Goal: Task Accomplishment & Management: Complete application form

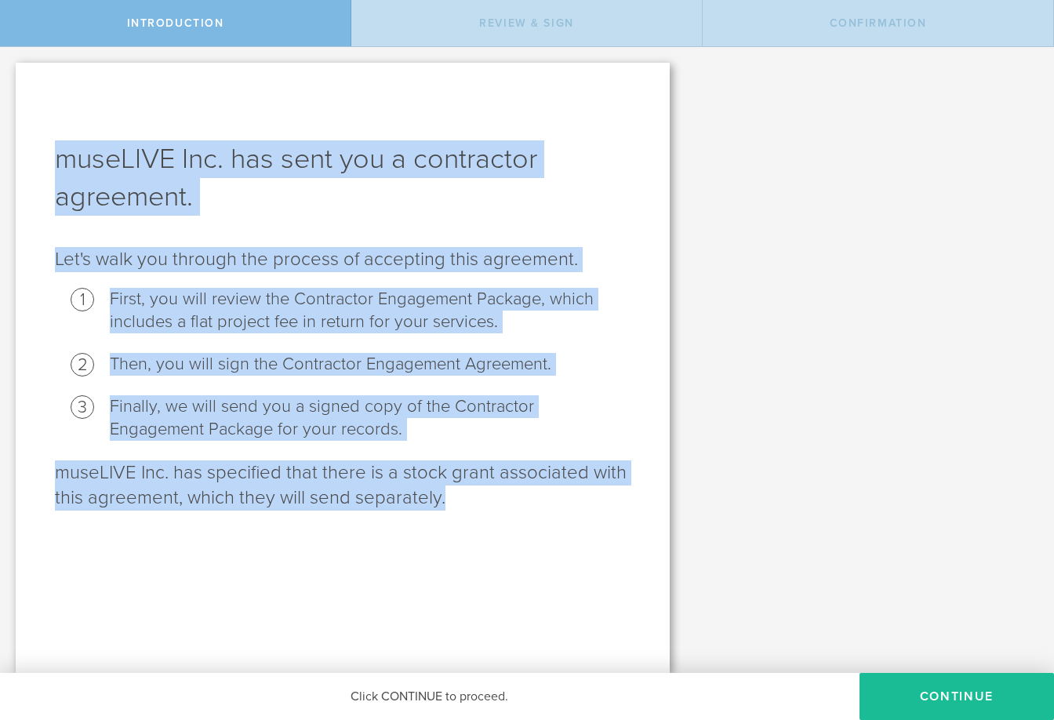
drag, startPoint x: 446, startPoint y: 498, endPoint x: 53, endPoint y: 169, distance: 513.0
click at [62, 160] on div "museLIVE Inc. has sent you a contractor agreement. Let's walk you through the p…" at bounding box center [343, 368] width 654 height 610
copy div "museLIVE Inc. has sent you a contractor agreement. Let's walk you through the p…"
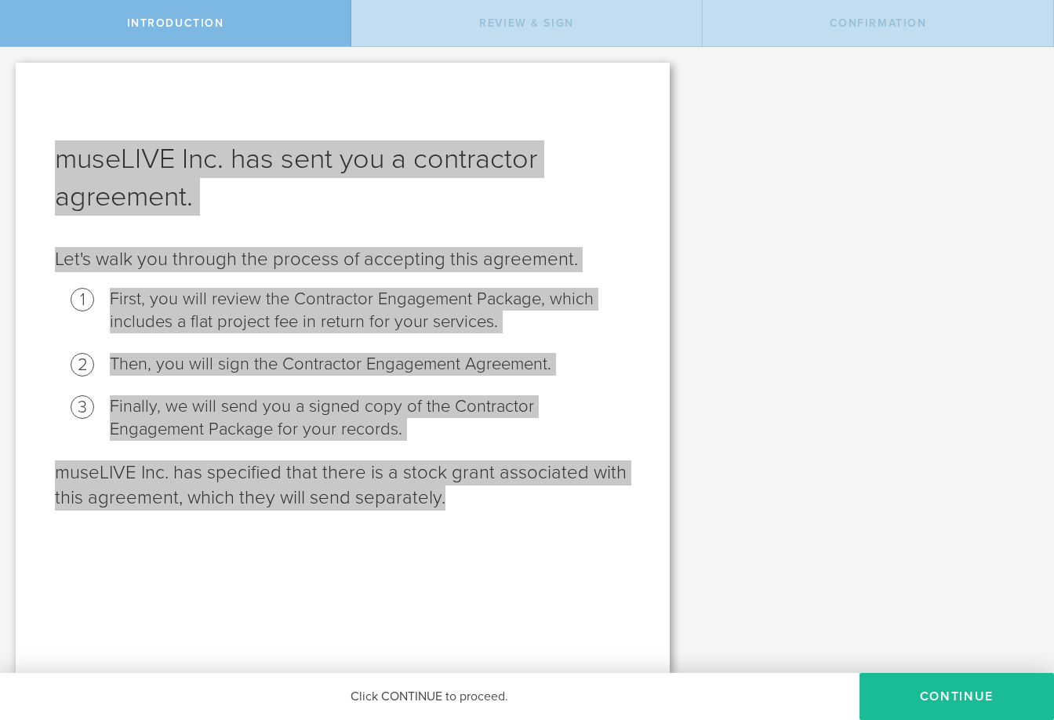
click at [606, 412] on li "Finally, we will send you a signed copy of the Contractor Engagement Package fo…" at bounding box center [370, 418] width 521 height 46
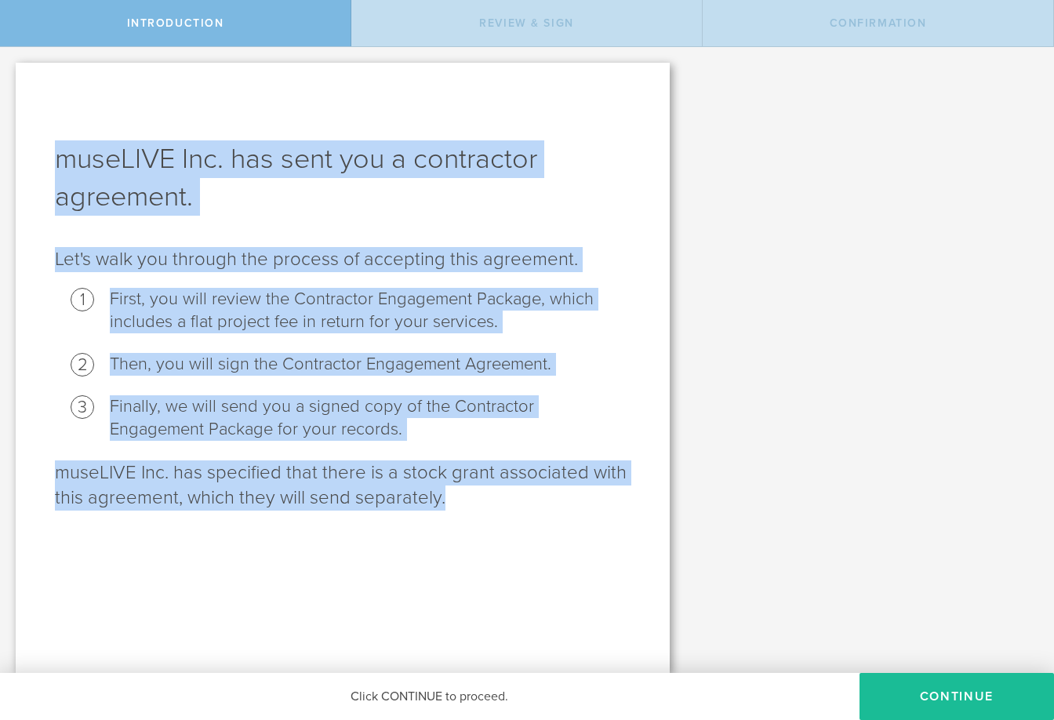
click at [591, 516] on div "museLIVE Inc. has sent you a contractor agreement. Let's walk you through the p…" at bounding box center [343, 368] width 654 height 610
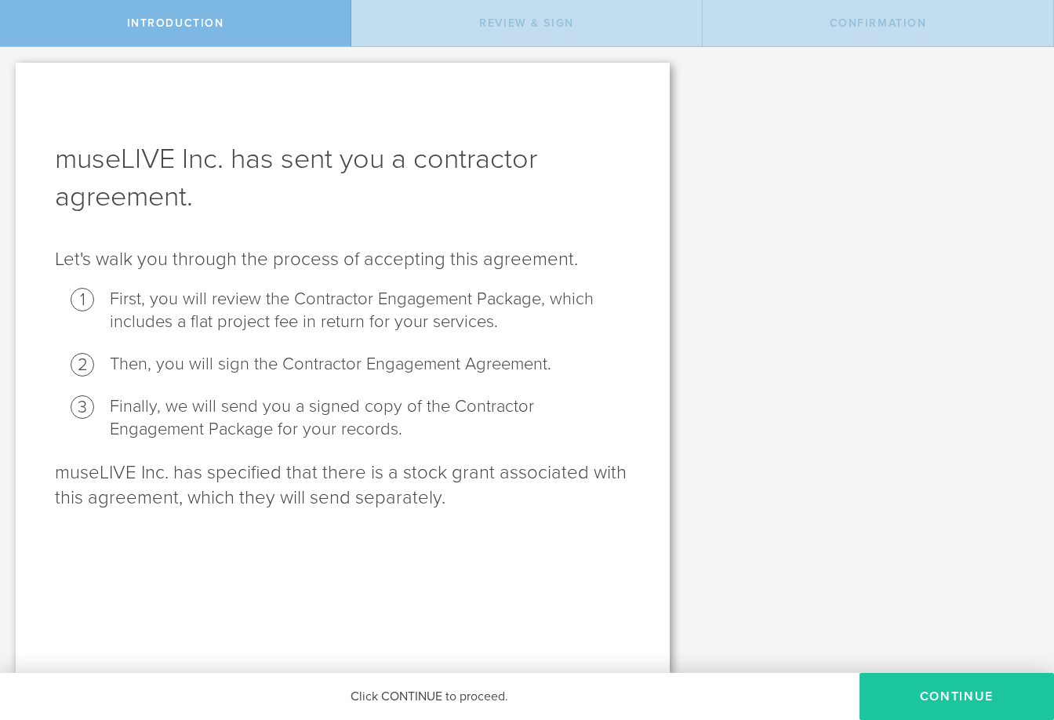
click at [752, 685] on button "Continue" at bounding box center [957, 696] width 195 height 47
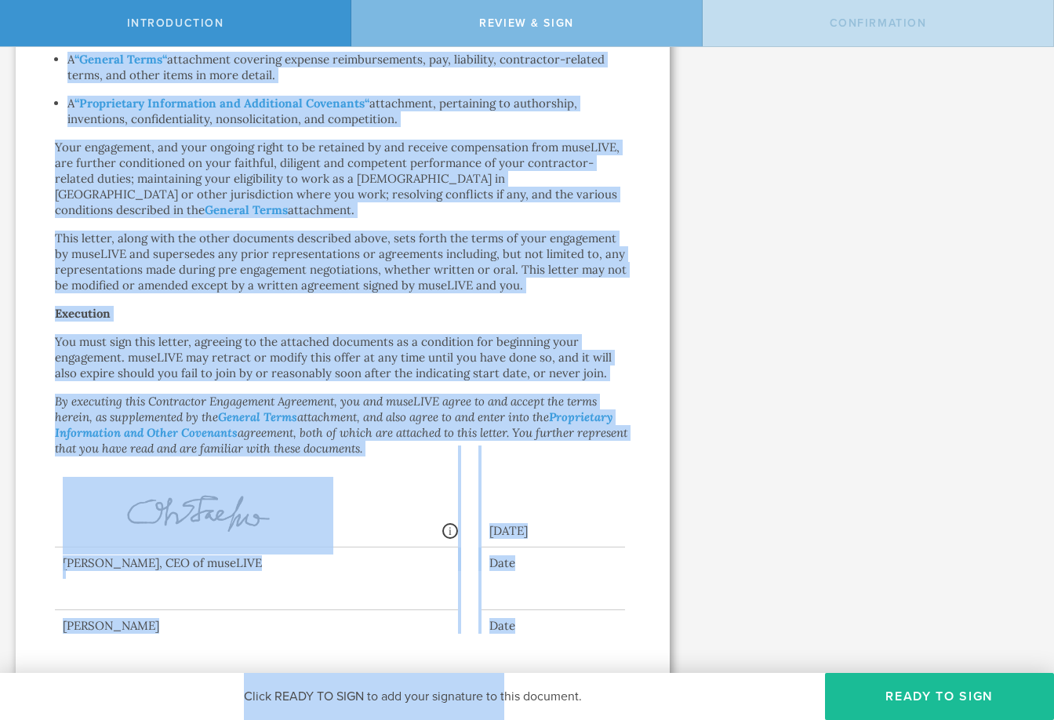
scroll to position [1160, 0]
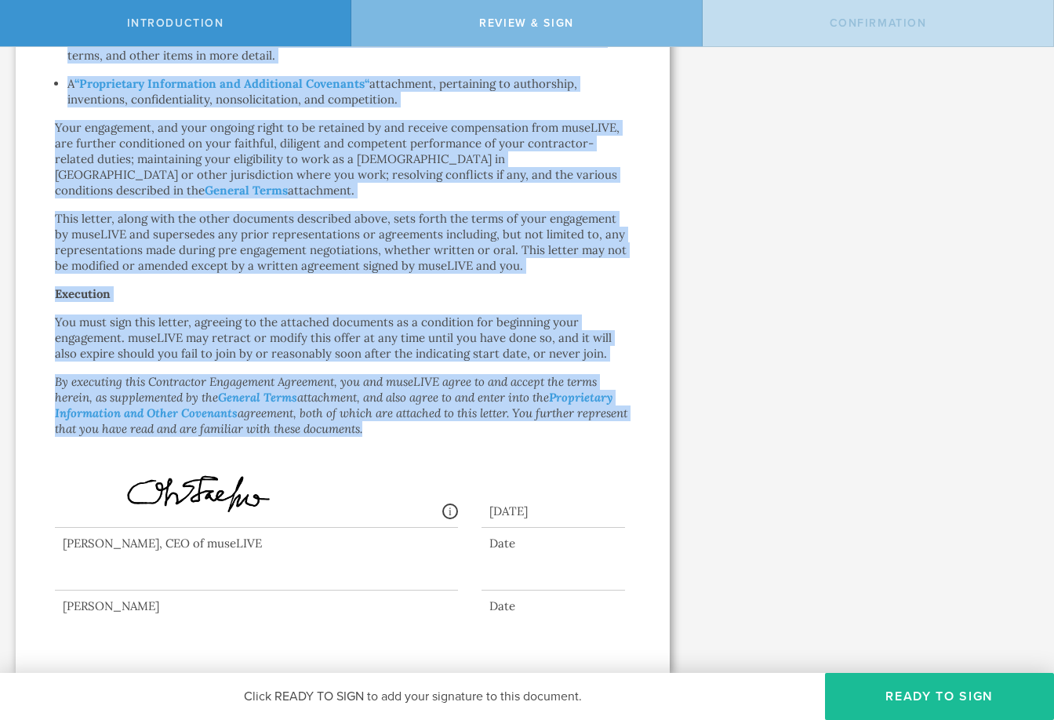
drag, startPoint x: 208, startPoint y: 129, endPoint x: 438, endPoint y: 435, distance: 382.7
copy div "loremipsu Dolorsitam Consectet Adipi Elits Doe te incididunt utlabore Etdo Magn…"
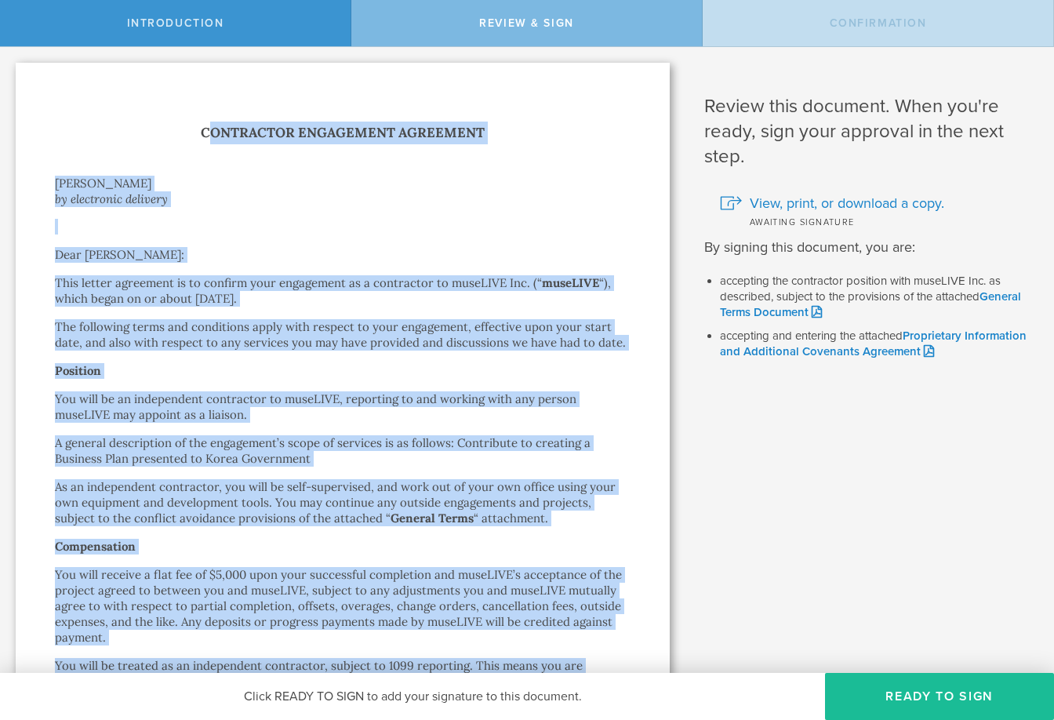
scroll to position [0, 0]
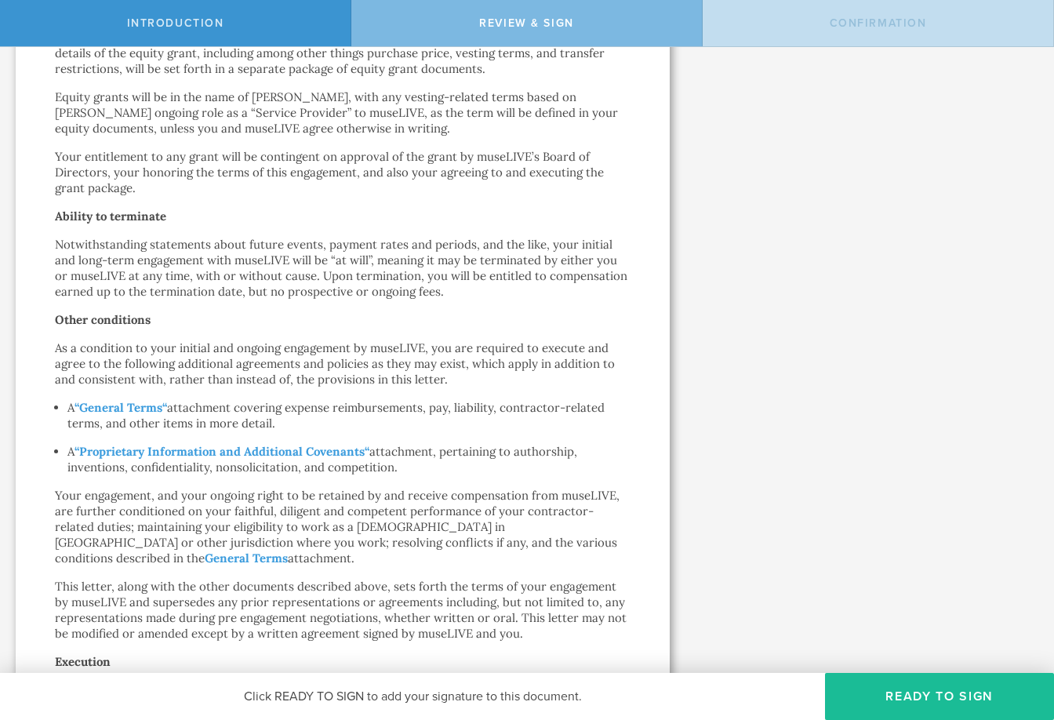
scroll to position [882, 0]
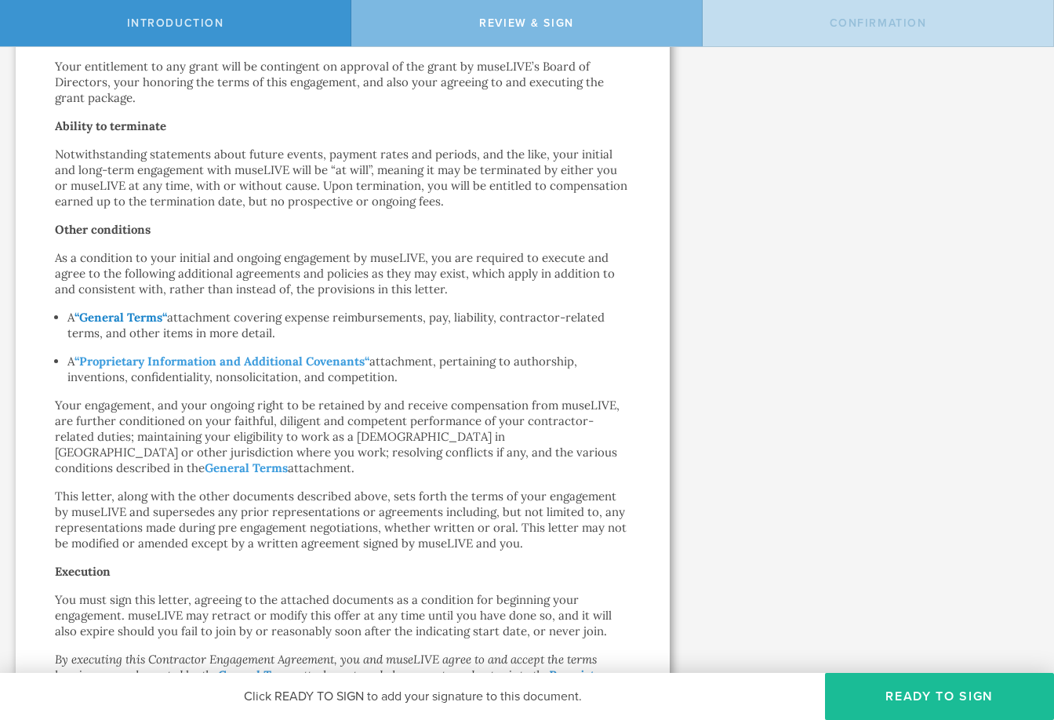
click at [147, 319] on strong "General Terms" at bounding box center [120, 317] width 83 height 15
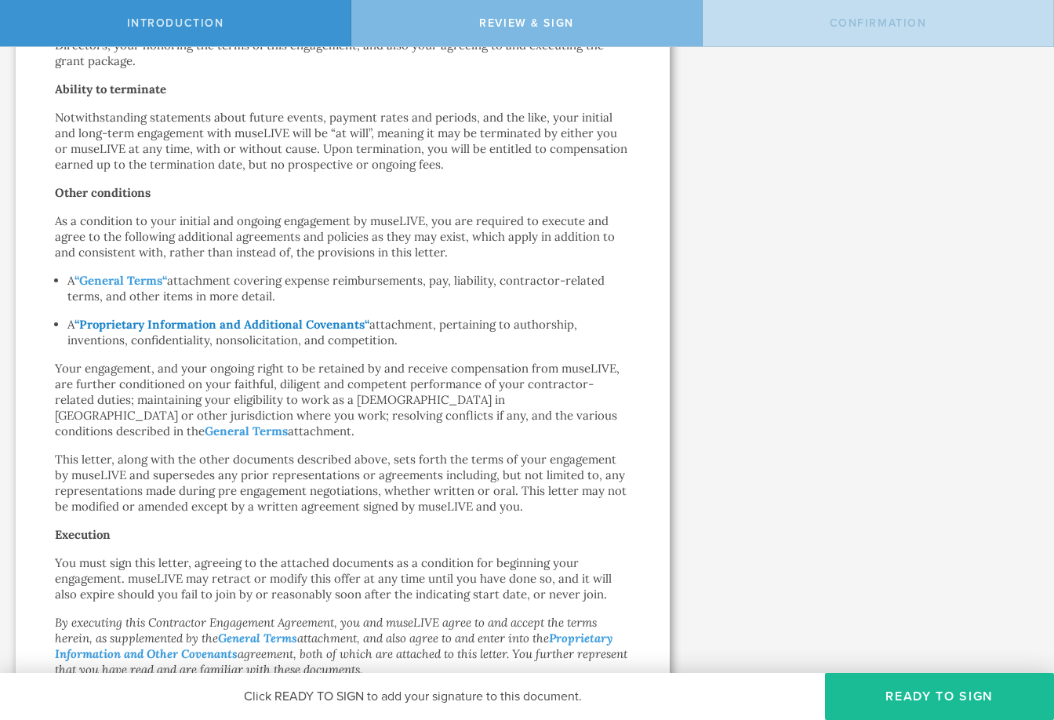
click at [288, 329] on strong "Proprietary Information and Additional Covenants" at bounding box center [222, 324] width 286 height 15
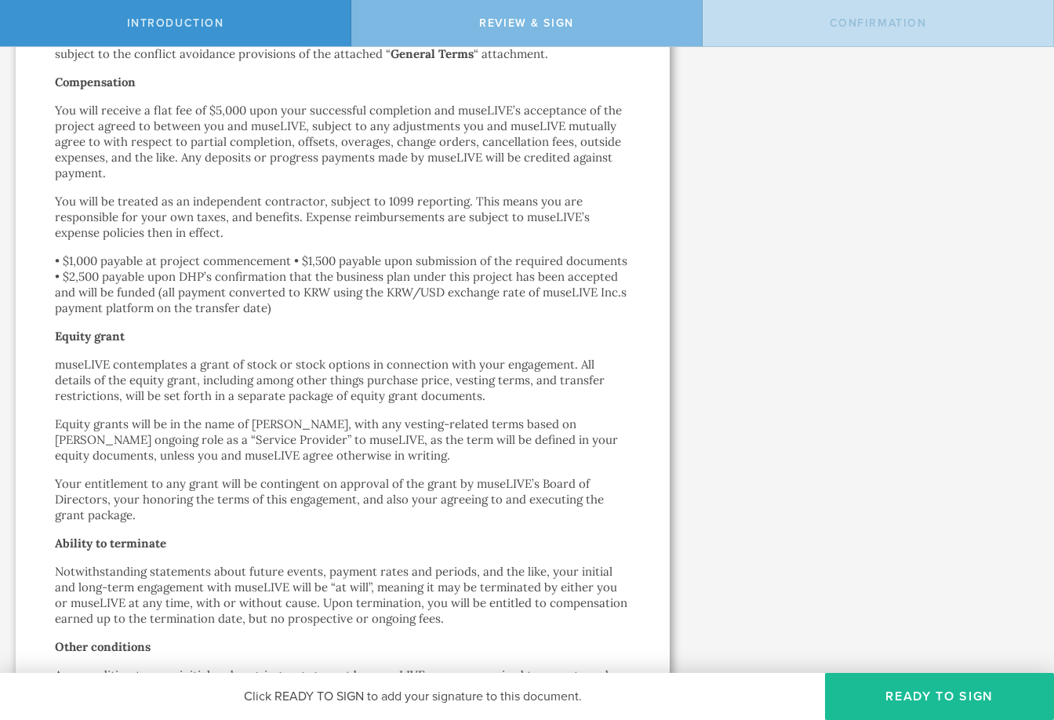
scroll to position [448, 0]
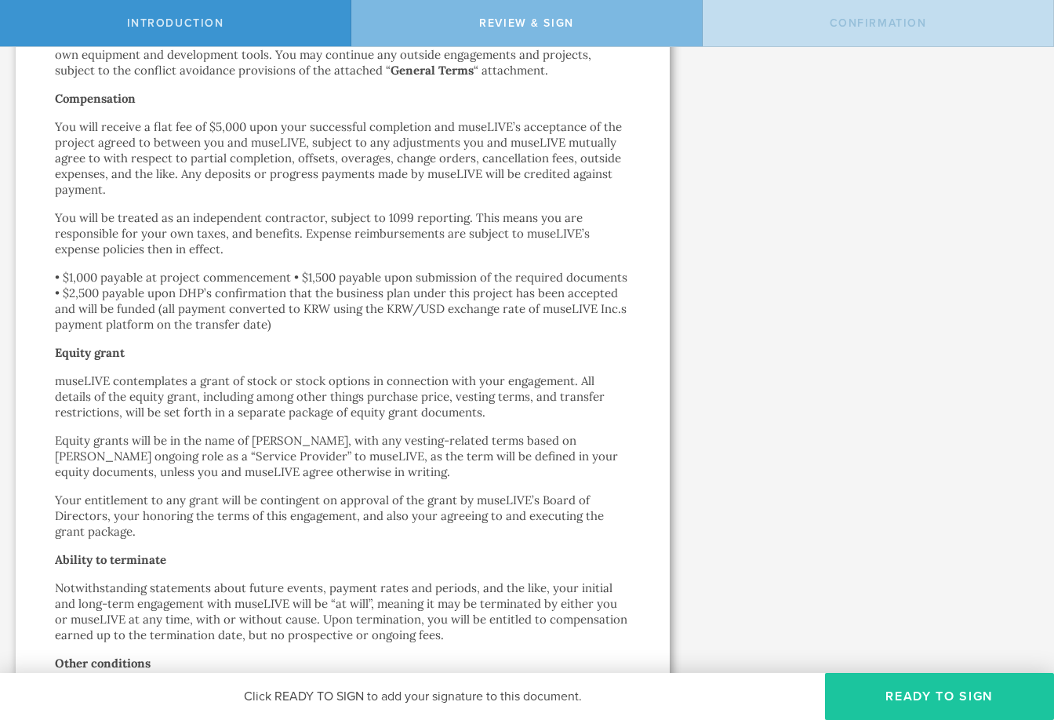
click at [752, 697] on button "Ready to Sign" at bounding box center [939, 696] width 229 height 47
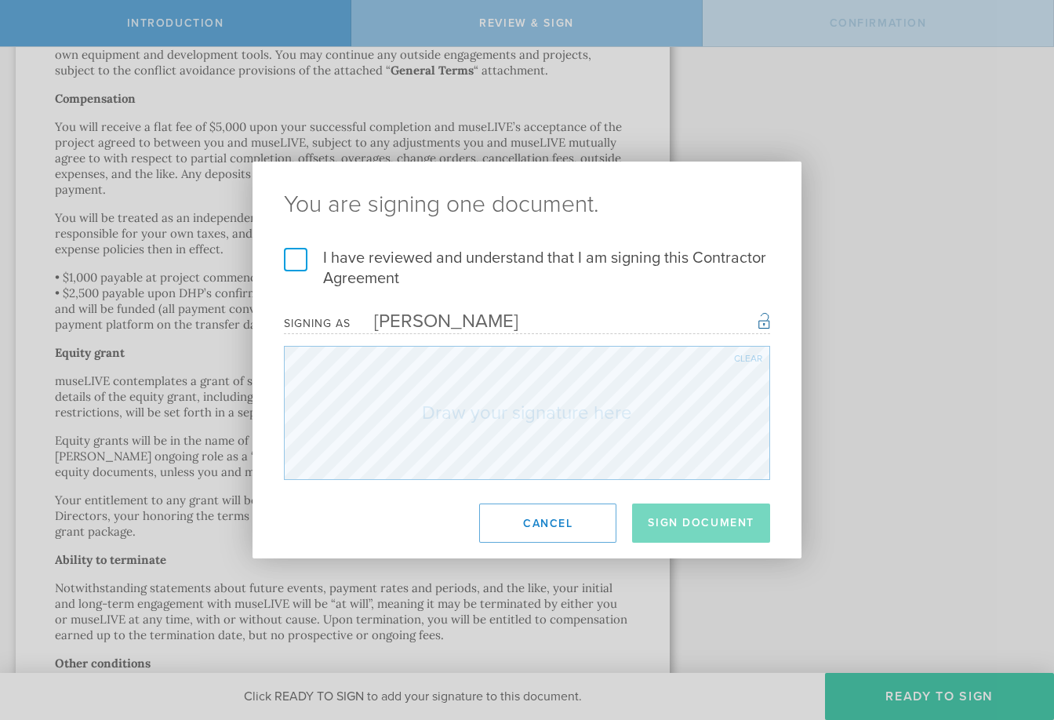
click at [472, 264] on label "I have reviewed and understand that I am signing this Contractor Agreement" at bounding box center [527, 268] width 486 height 41
click at [0, 0] on input "I have reviewed and understand that I am signing this Contractor Agreement" at bounding box center [0, 0] width 0 height 0
click at [737, 533] on button "Sign Document" at bounding box center [701, 523] width 138 height 39
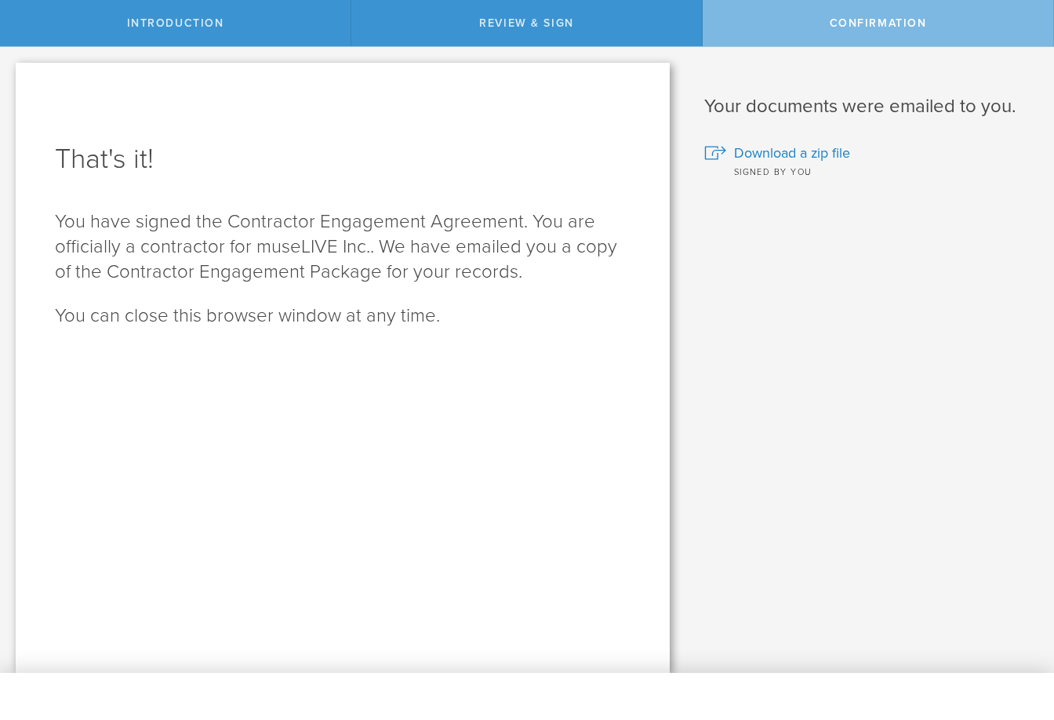
scroll to position [0, 0]
click at [752, 160] on span "Download a zip file" at bounding box center [792, 153] width 116 height 20
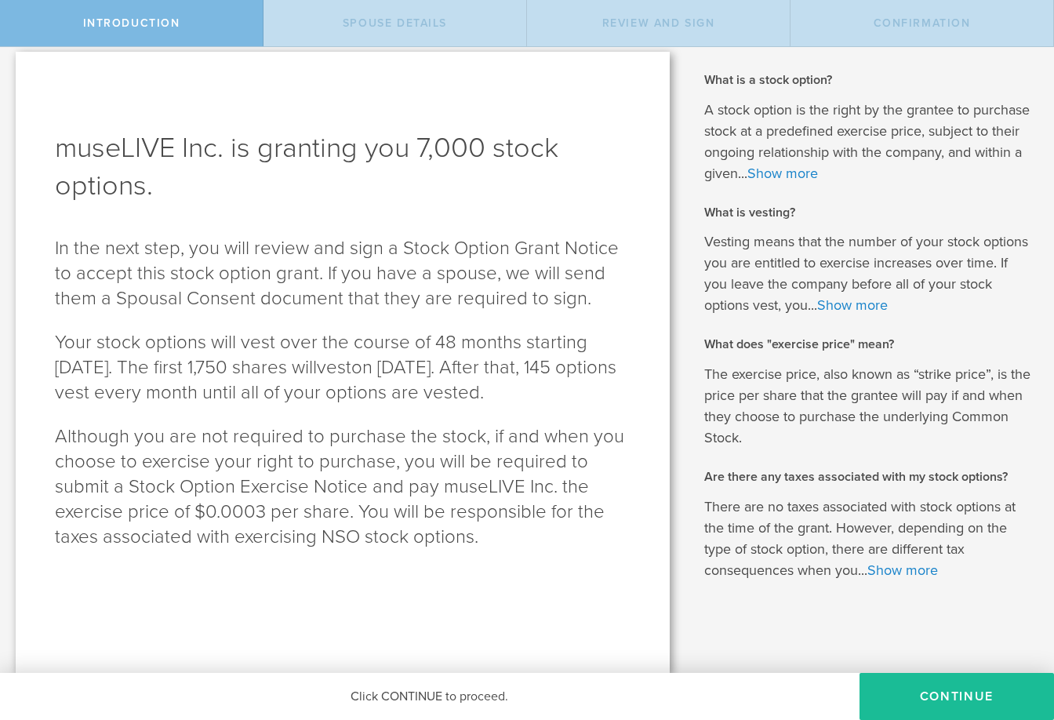
scroll to position [10, 0]
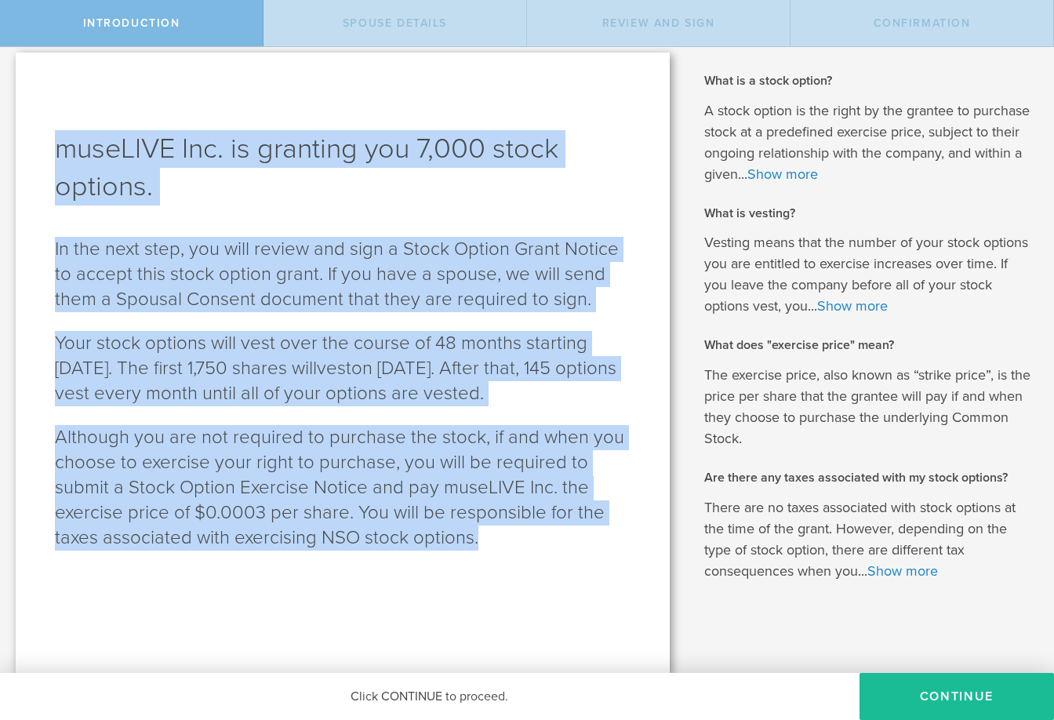
drag, startPoint x: 57, startPoint y: 149, endPoint x: 494, endPoint y: 579, distance: 613.0
click at [494, 578] on div "museLIVE Inc. is granting you 7,000 stock options. In the next step, you will r…" at bounding box center [343, 364] width 654 height 622
copy div "museLIVE Inc. is granting you 7,000 stock options. In the next step, you will r…"
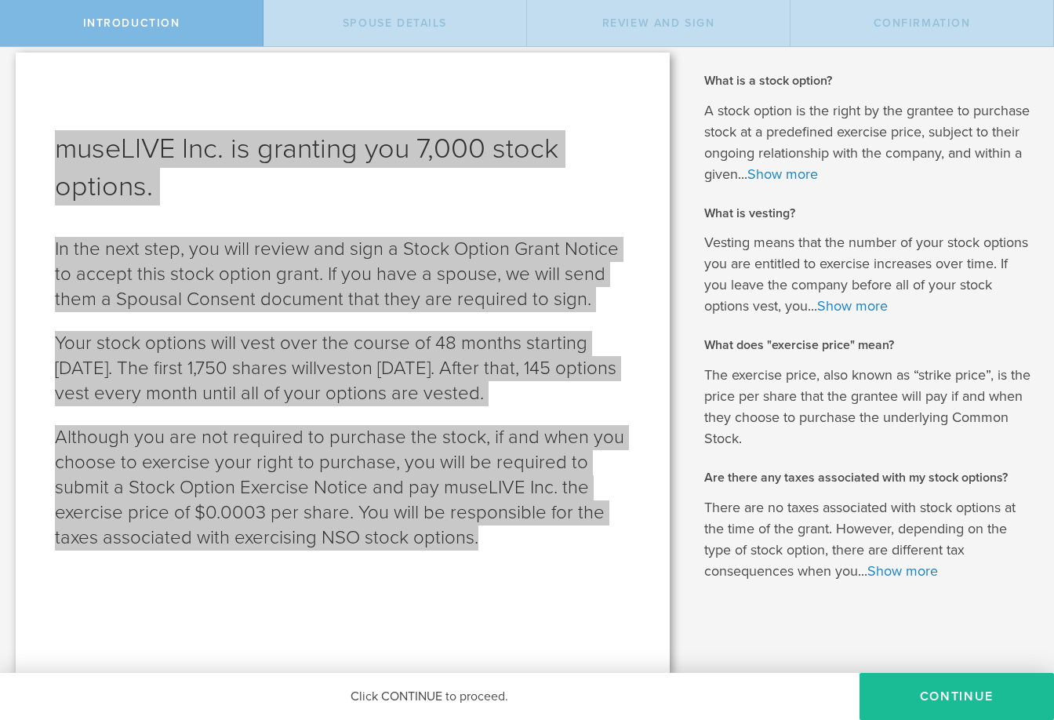
drag, startPoint x: 8, startPoint y: 609, endPoint x: 423, endPoint y: 407, distance: 461.4
click at [423, 406] on p "Your stock options will vest over the course of 48 months starting [DATE]. The …" at bounding box center [343, 368] width 576 height 75
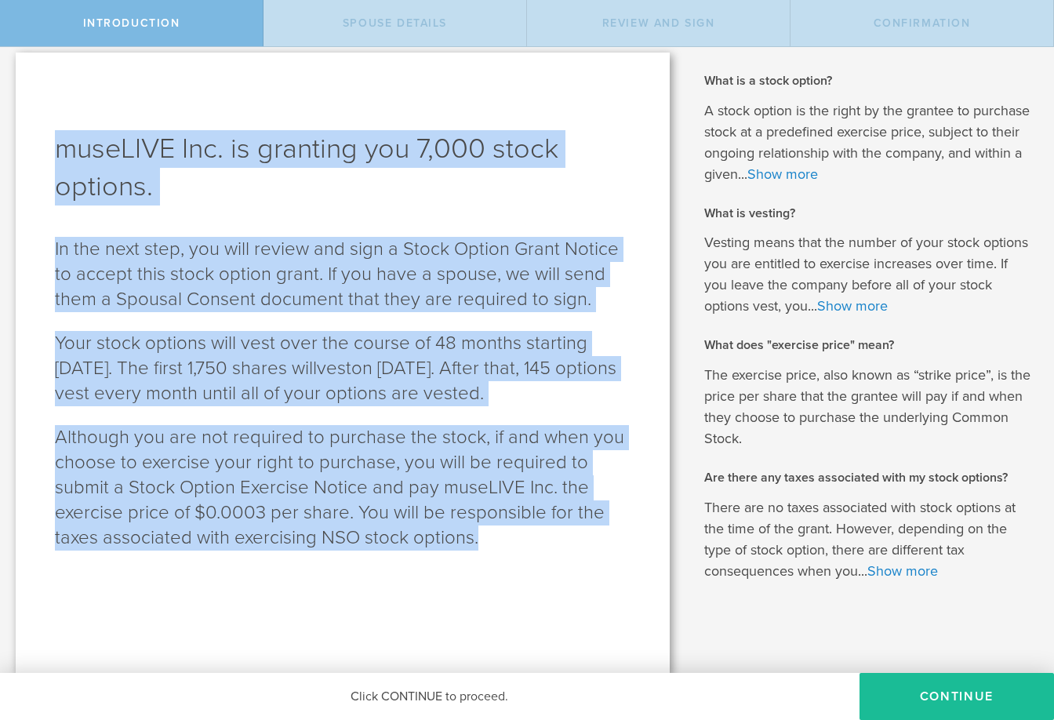
scroll to position [0, 0]
click at [949, 694] on button "Continue" at bounding box center [957, 696] width 195 height 47
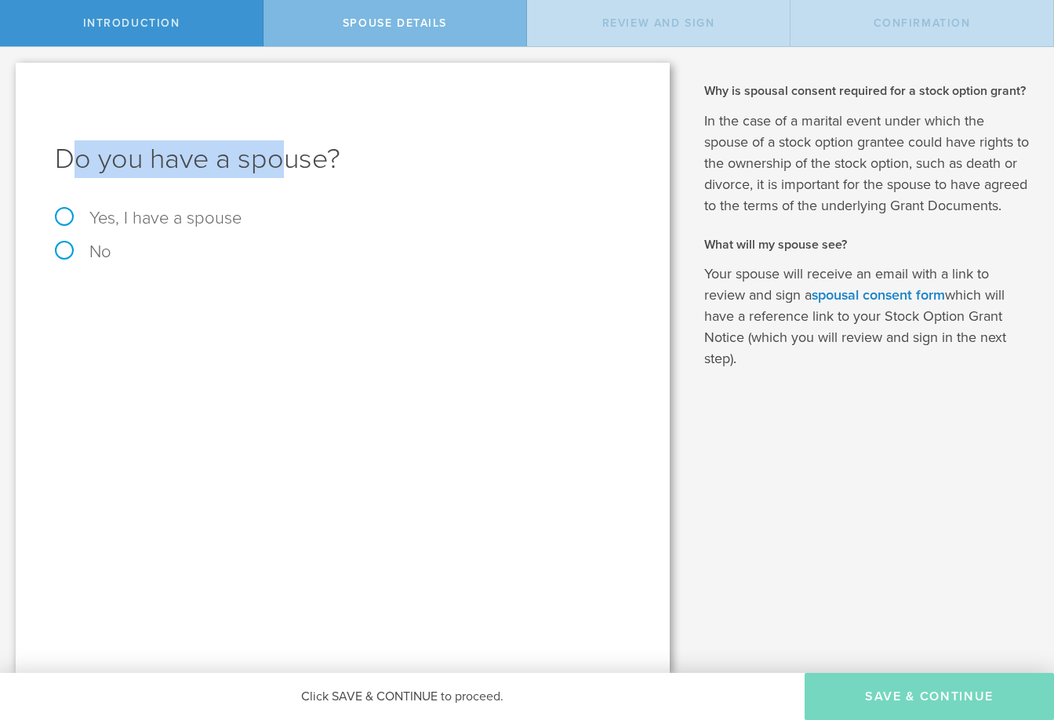
drag, startPoint x: 72, startPoint y: 161, endPoint x: 282, endPoint y: 163, distance: 209.5
click at [282, 163] on h1 "Do you have a spouse?" at bounding box center [343, 159] width 576 height 38
drag, startPoint x: 353, startPoint y: 161, endPoint x: 38, endPoint y: 294, distance: 341.7
click at [46, 165] on div "Do you have a spouse? Yes, I have a spouse No" at bounding box center [343, 368] width 654 height 610
copy h1 "Do you have a spouse?"
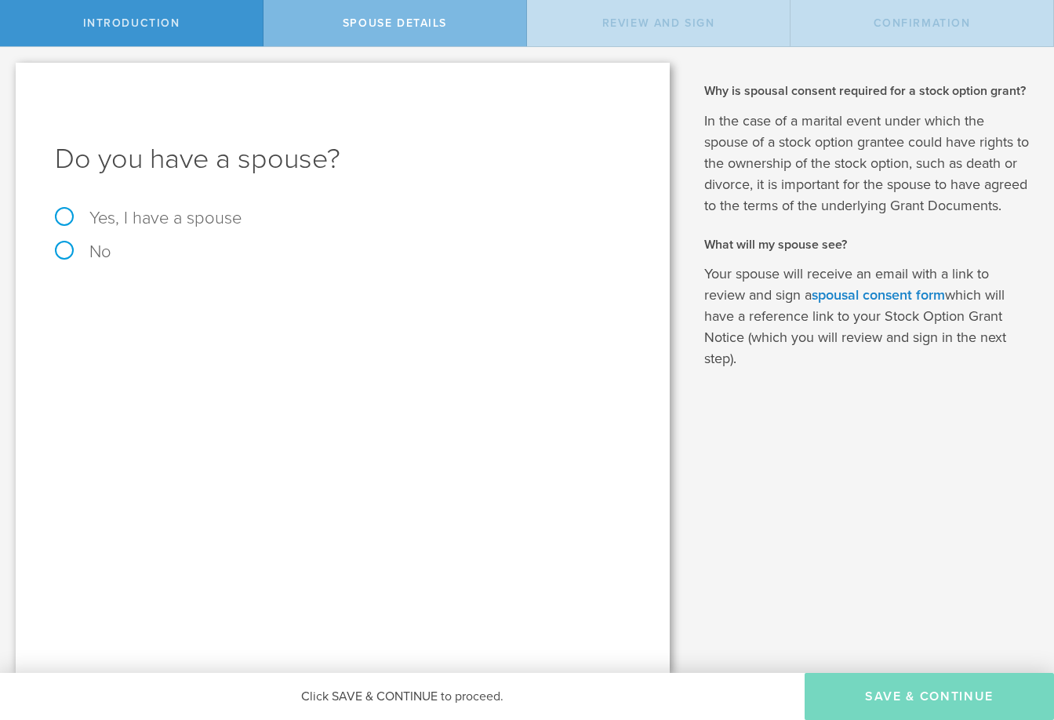
click at [74, 257] on label "No" at bounding box center [83, 252] width 56 height 20
click at [10, 72] on input "No" at bounding box center [5, 59] width 10 height 25
radio input "true"
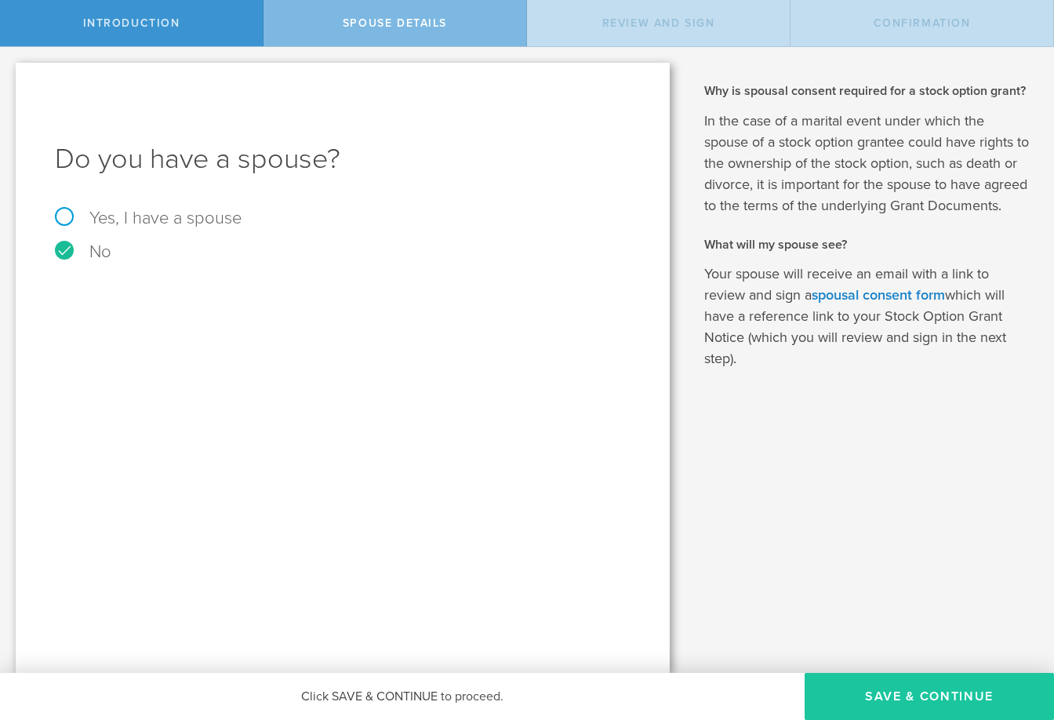
click at [892, 696] on button "Save & Continue" at bounding box center [929, 696] width 249 height 47
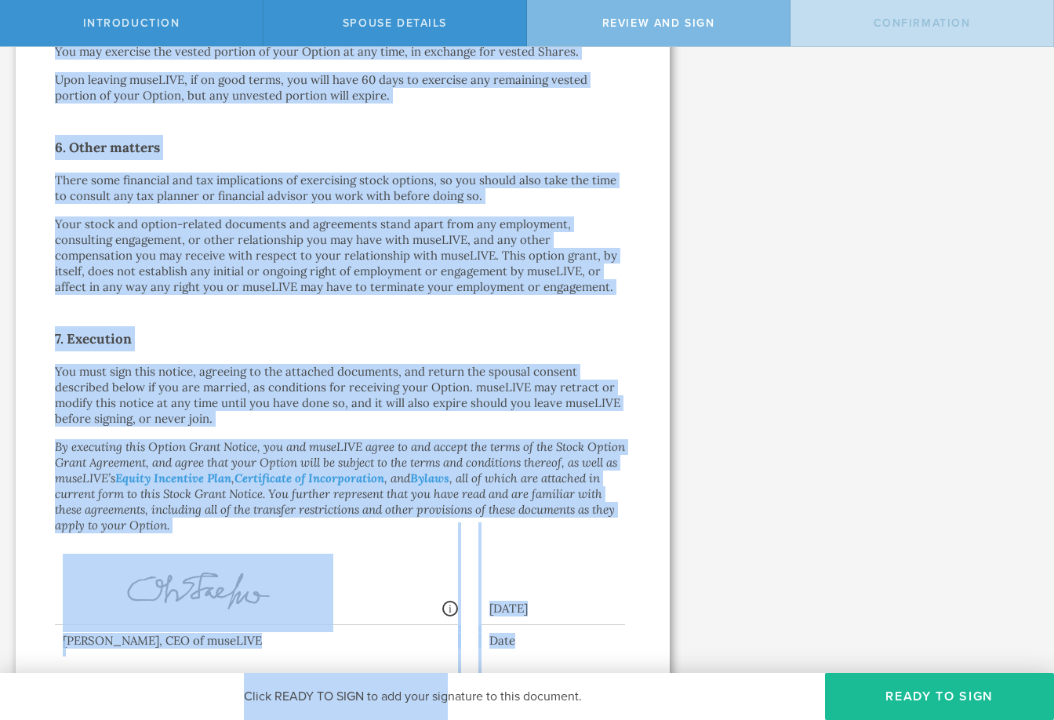
scroll to position [1149, 0]
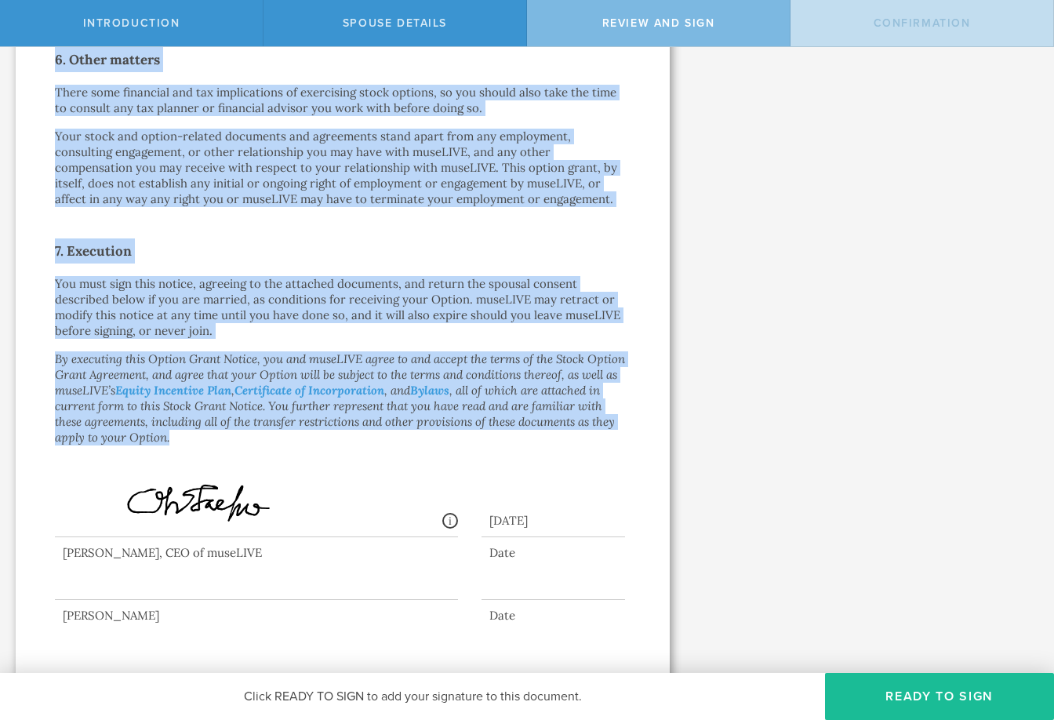
drag, startPoint x: 246, startPoint y: 133, endPoint x: 435, endPoint y: 428, distance: 351.0
copy div "lore Ipsumd Sitam Consec Adipi Elits Doe te incididunt utlabore Etdo Magna Aliq…"
click at [877, 689] on button "Ready to Sign" at bounding box center [939, 696] width 229 height 47
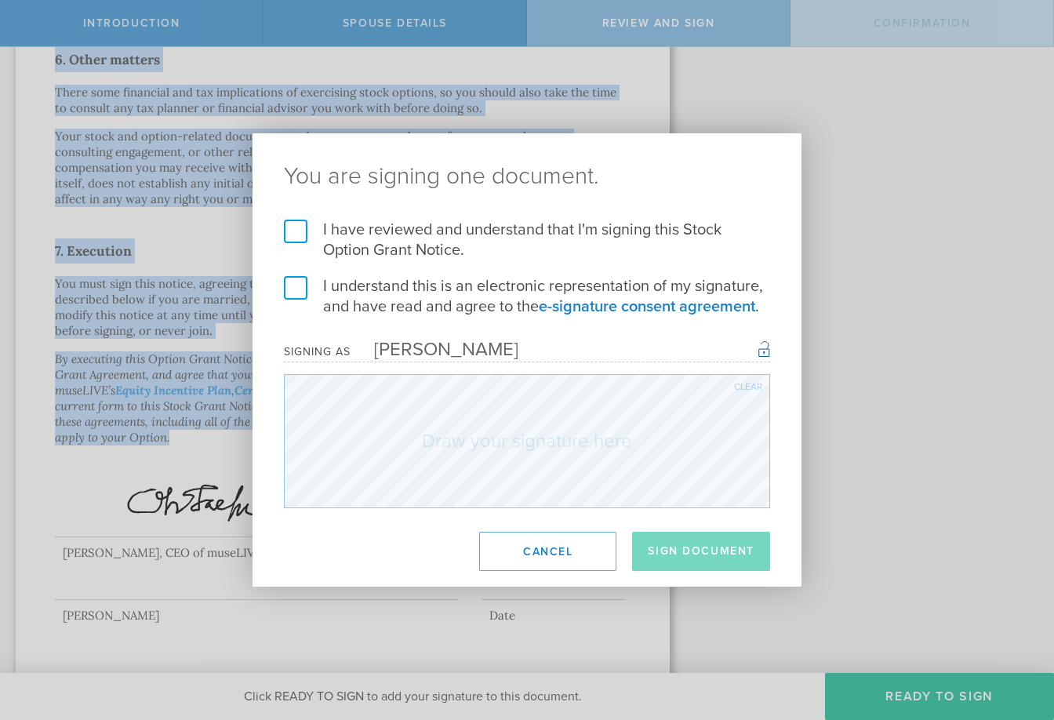
click at [306, 234] on label "I have reviewed and understand that I'm signing this Stock Option Grant Notice." at bounding box center [527, 240] width 486 height 41
click at [0, 0] on input "I have reviewed and understand that I'm signing this Stock Option Grant Notice." at bounding box center [0, 0] width 0 height 0
click at [303, 285] on label "I understand this is an electronic representation of my signature, and have rea…" at bounding box center [527, 296] width 486 height 41
click at [0, 0] on input "I understand this is an electronic representation of my signature, and have rea…" at bounding box center [0, 0] width 0 height 0
click at [707, 562] on button "Sign Document" at bounding box center [701, 551] width 138 height 39
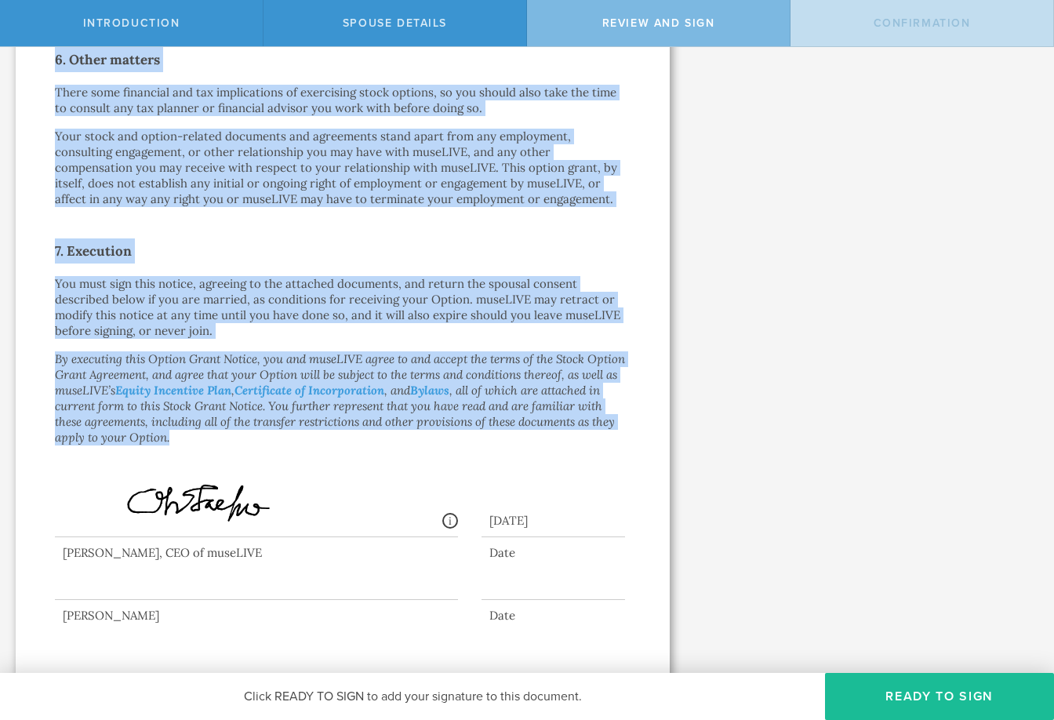
scroll to position [0, 0]
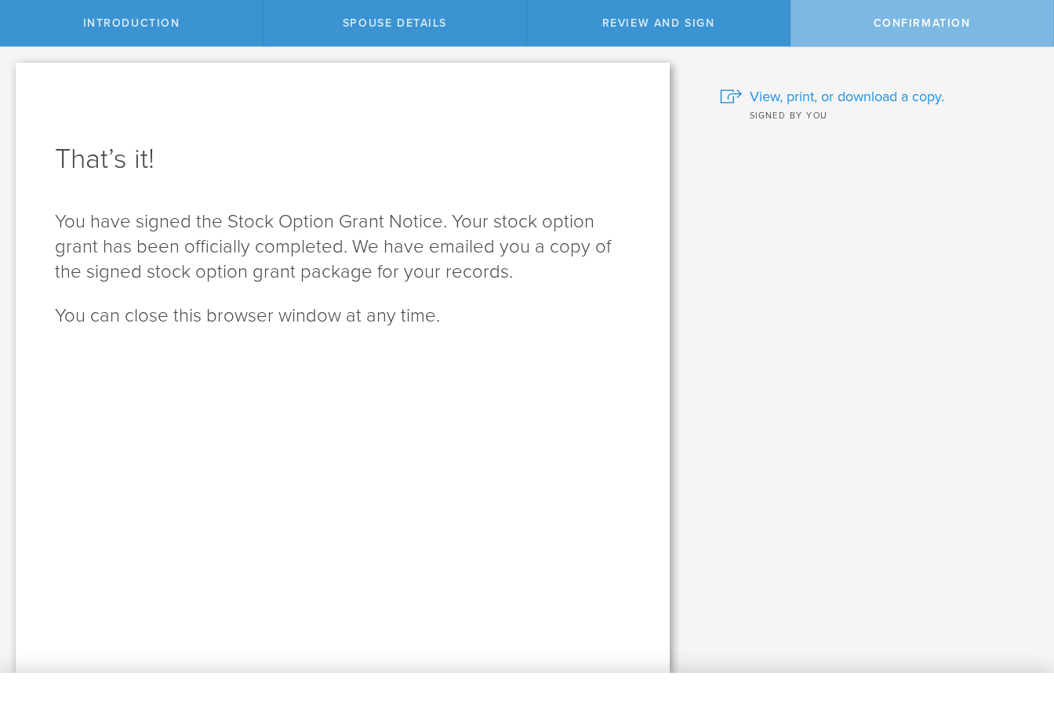
click at [852, 100] on span "View, print, or download a copy." at bounding box center [847, 96] width 195 height 20
